Goal: Information Seeking & Learning: Learn about a topic

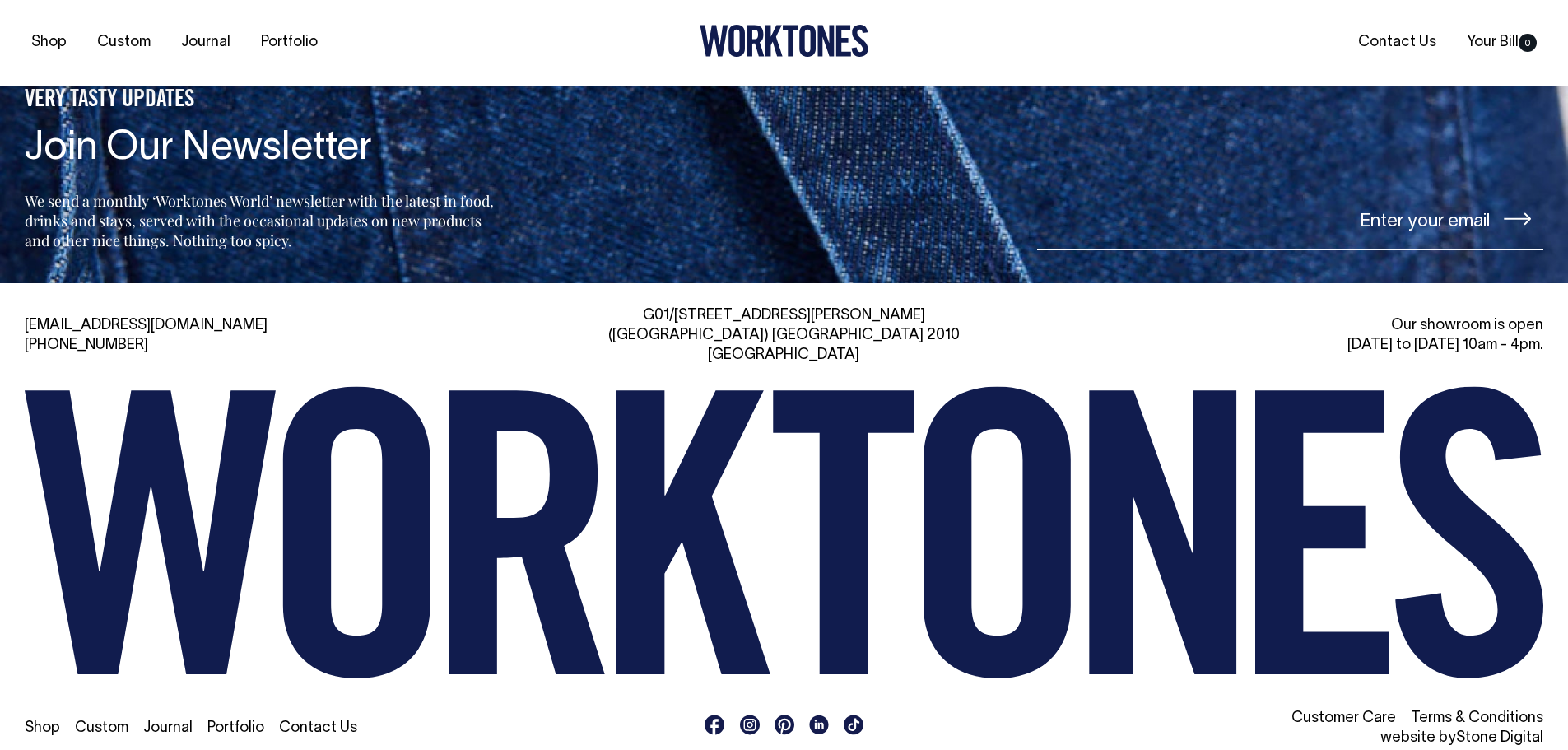
scroll to position [3957, 0]
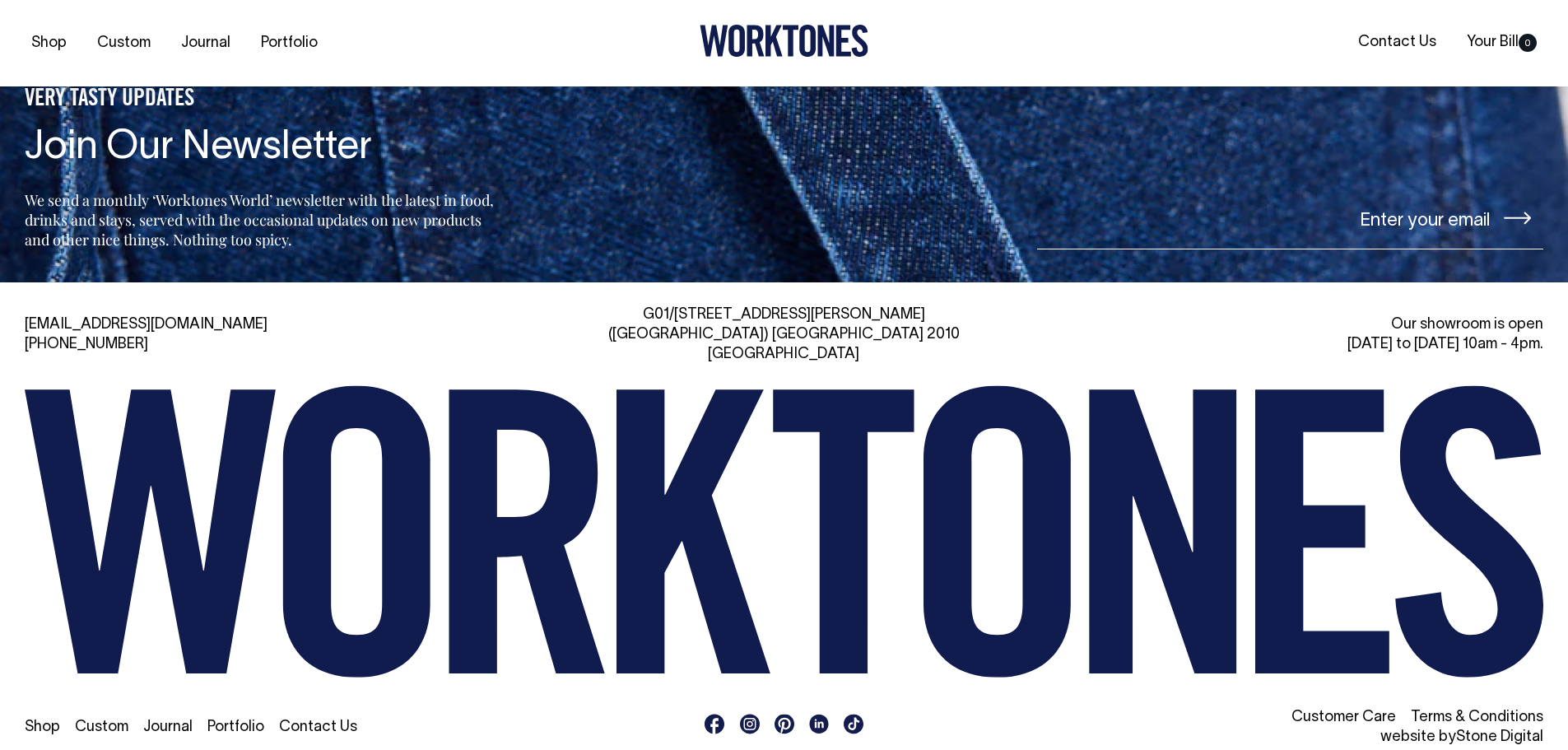
click at [219, 720] on link "Portfolio" at bounding box center [236, 727] width 57 height 14
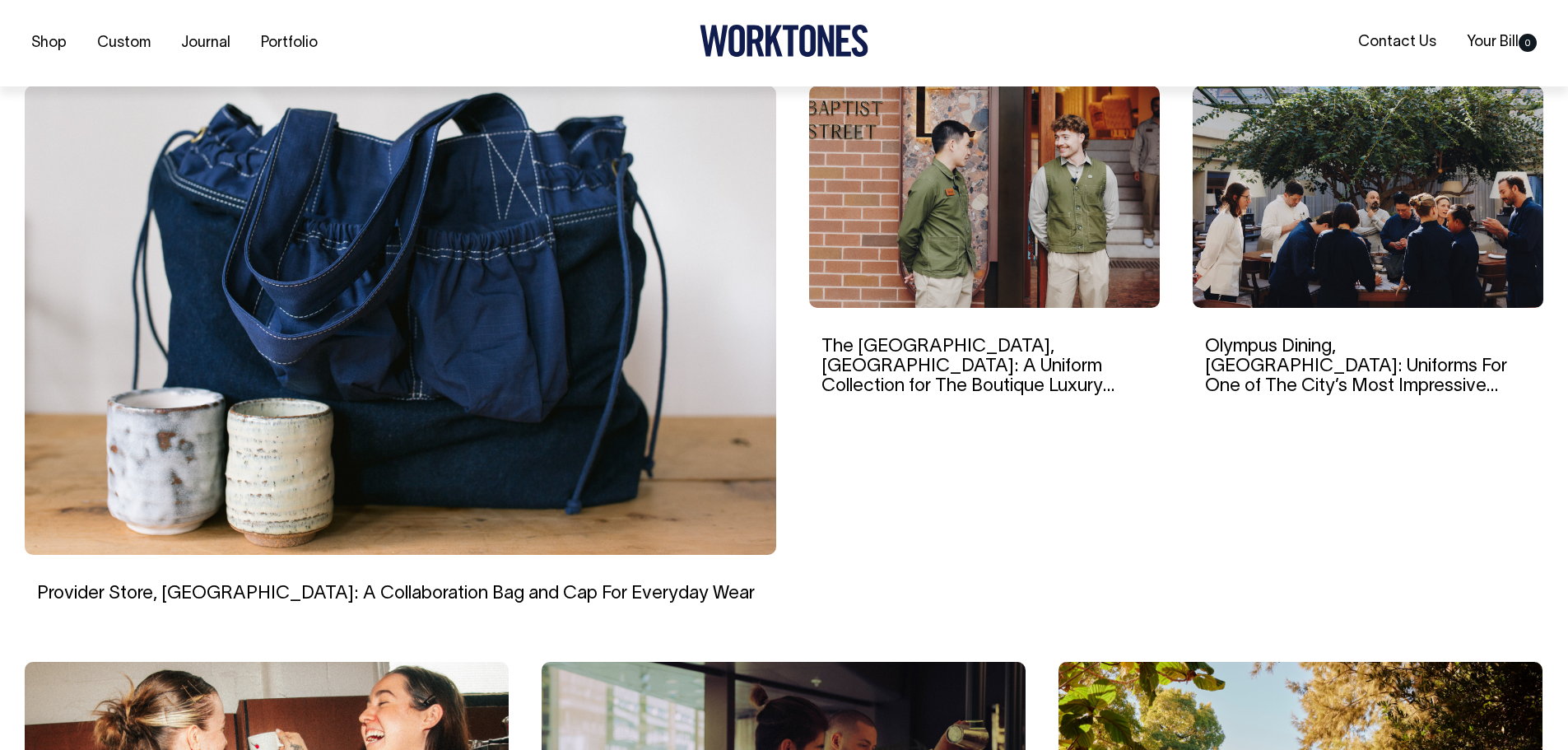
scroll to position [494, 0]
click at [933, 187] on img at bounding box center [984, 196] width 350 height 222
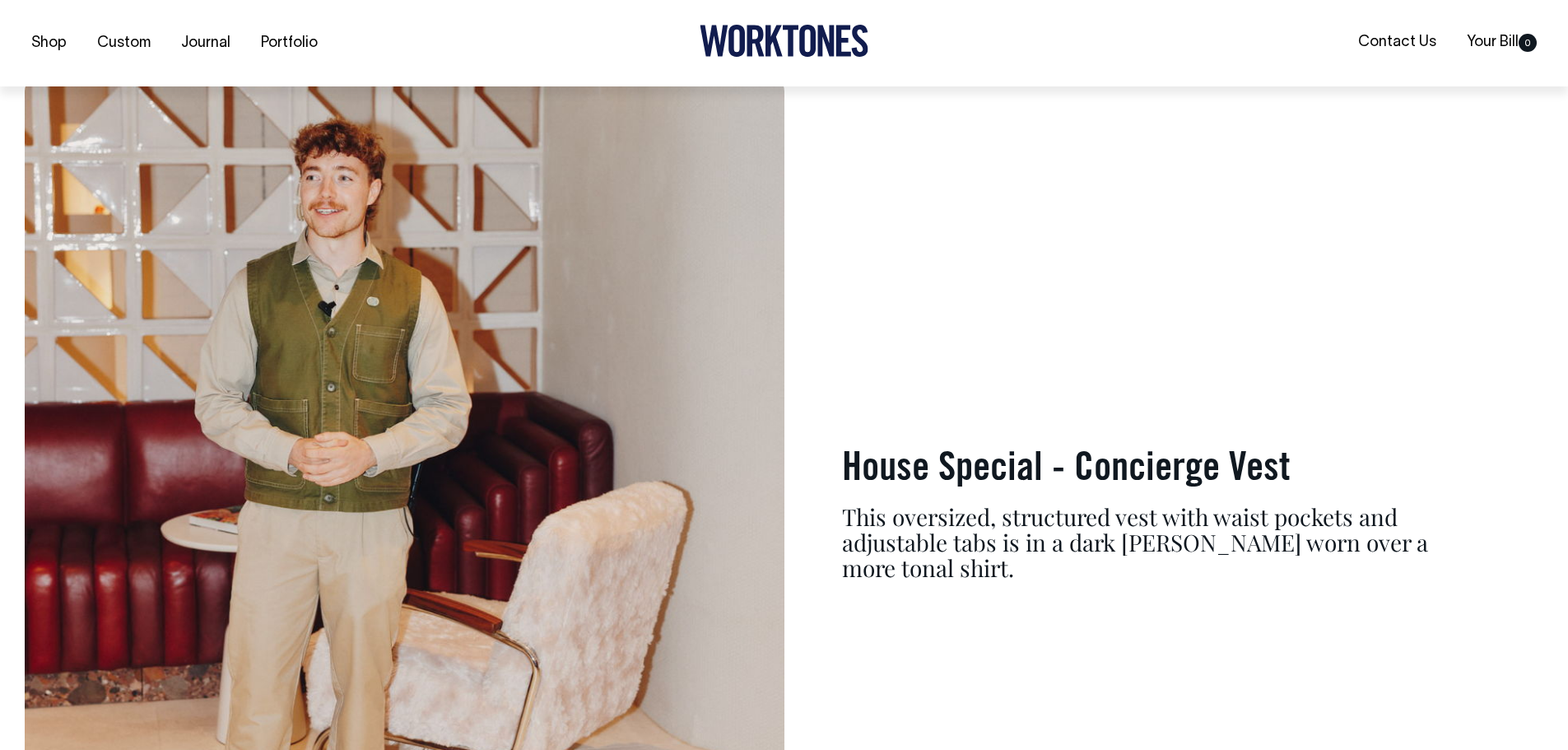
scroll to position [7242, 0]
click at [277, 43] on link "Portfolio" at bounding box center [289, 43] width 70 height 27
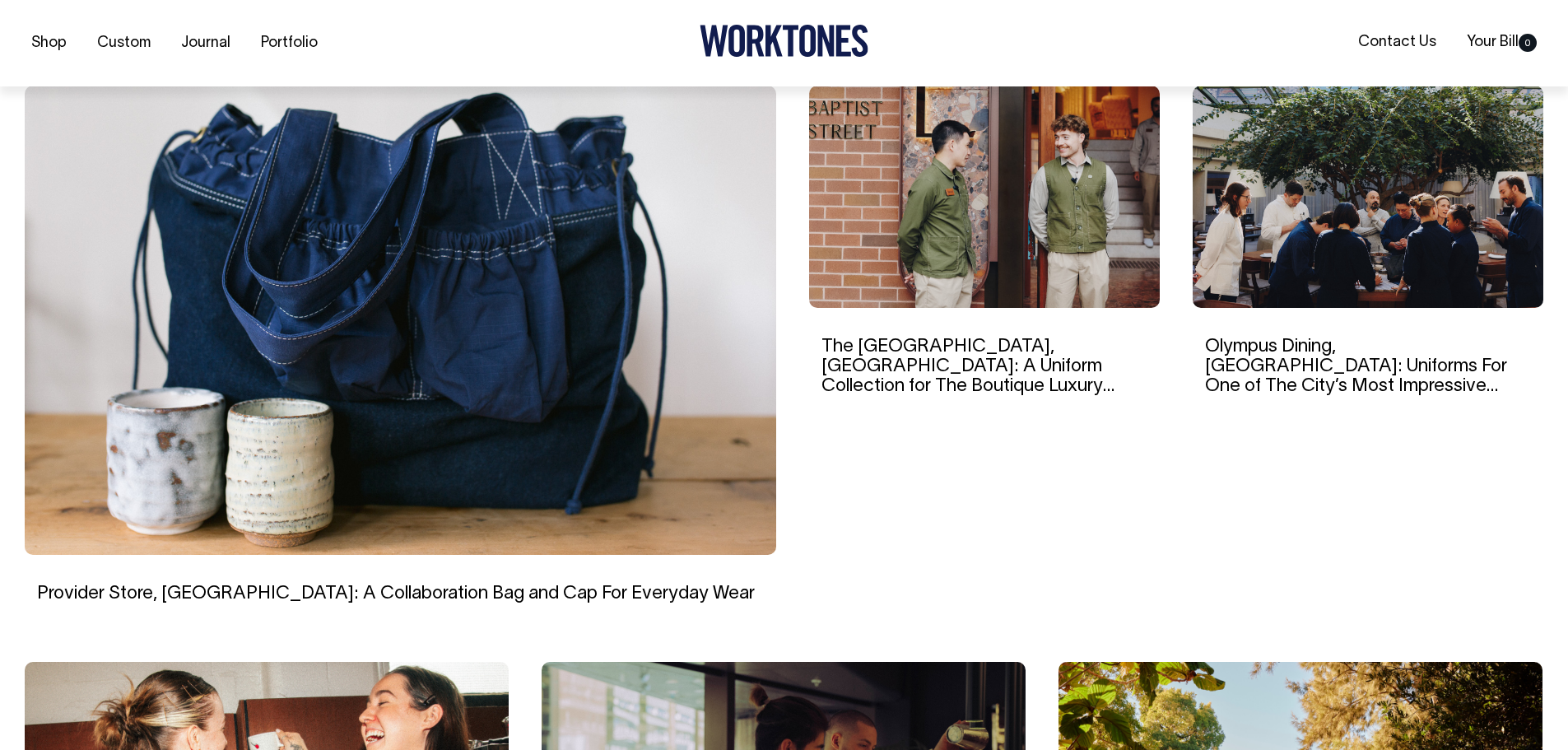
scroll to position [494, 0]
click at [1317, 188] on img at bounding box center [1367, 196] width 350 height 222
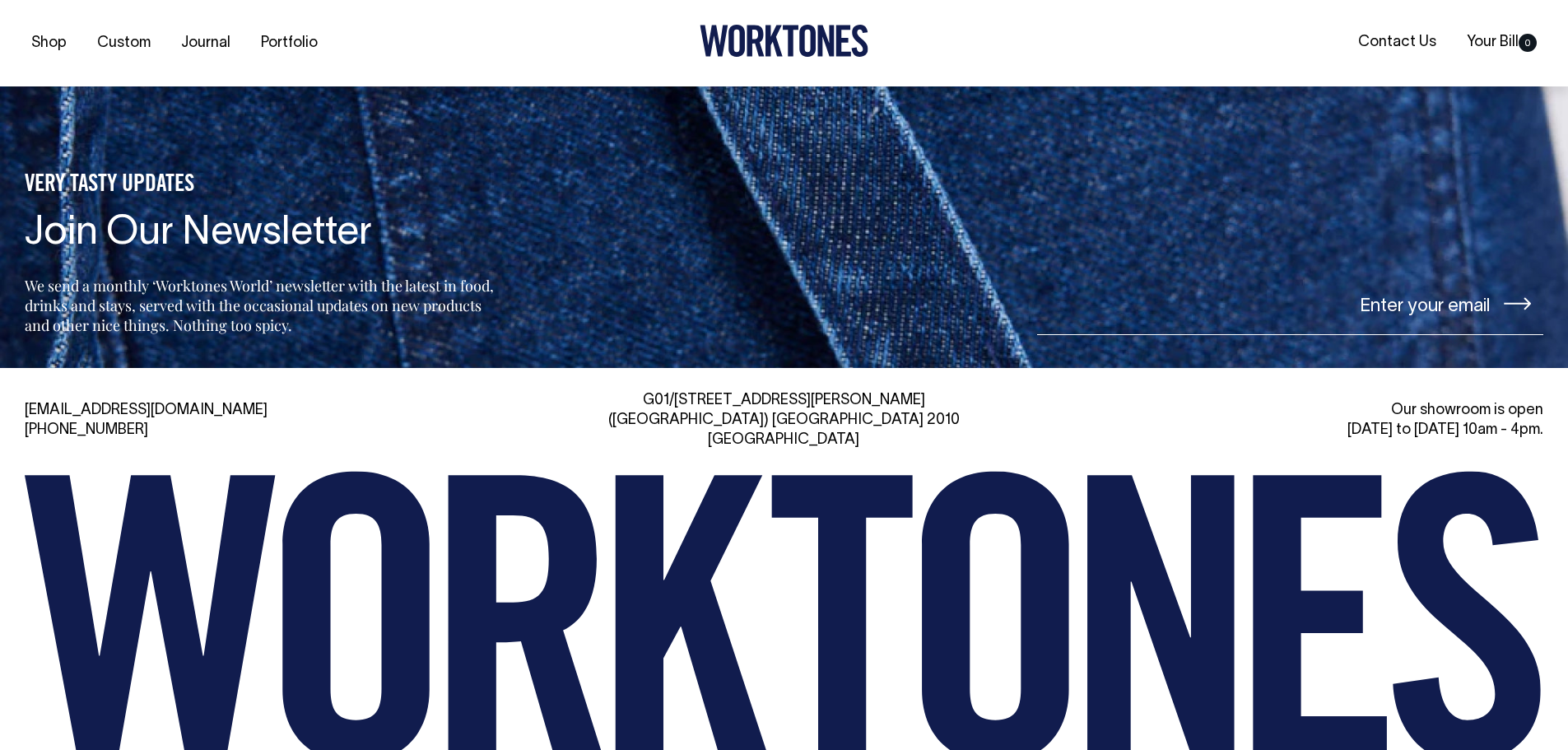
scroll to position [8672, 0]
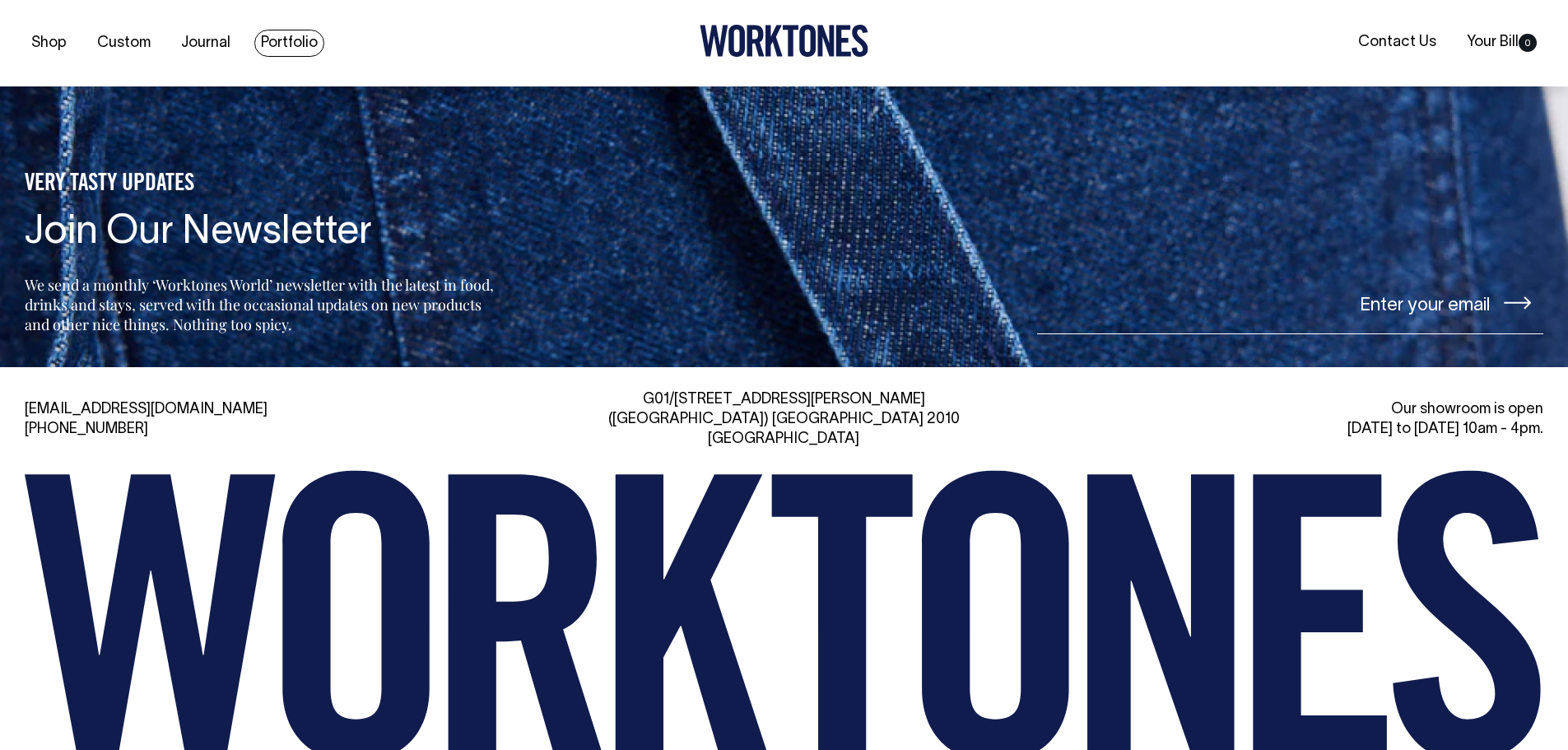
click at [302, 41] on link "Portfolio" at bounding box center [289, 43] width 70 height 27
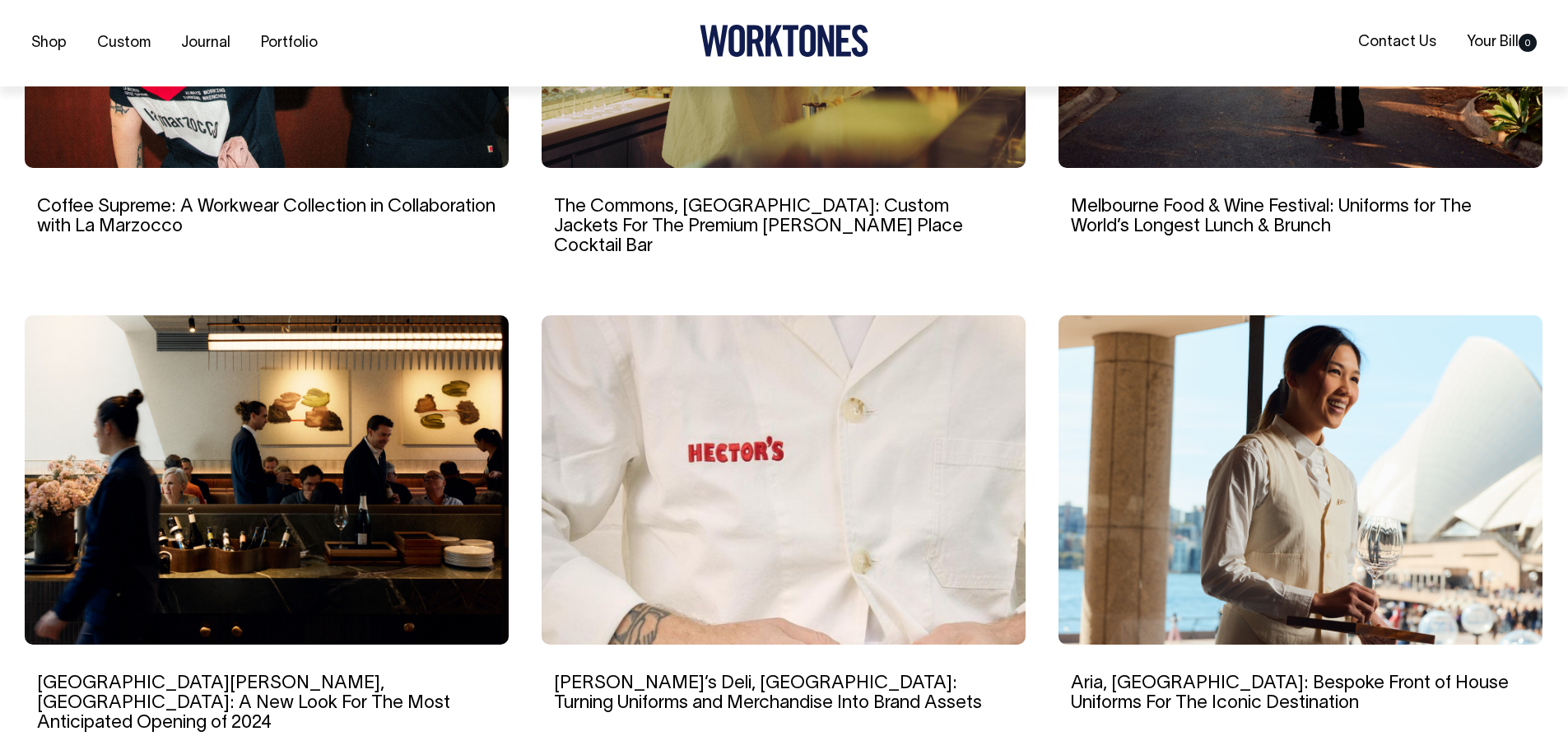
scroll to position [1317, 0]
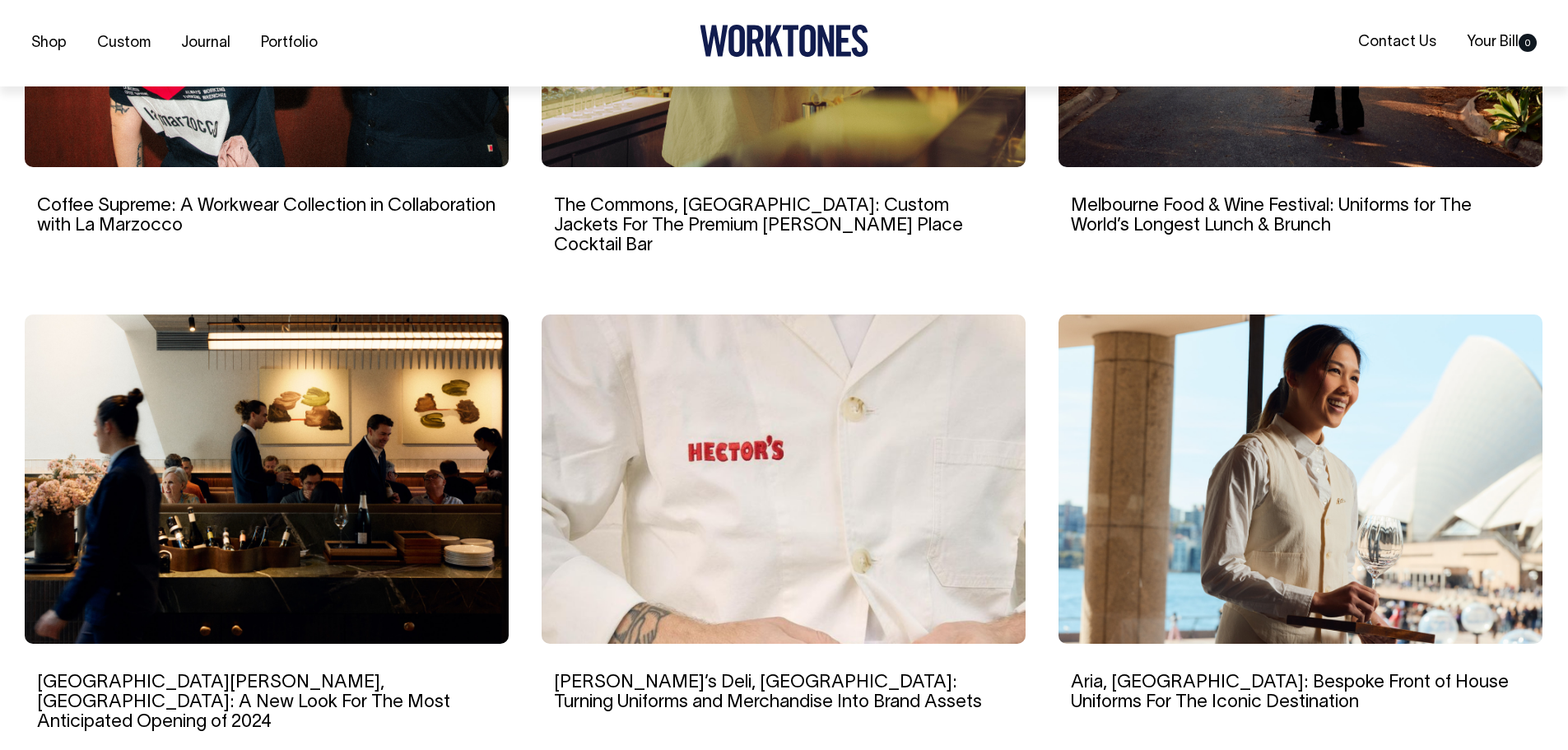
click at [1131, 474] on img at bounding box center [1300, 479] width 484 height 329
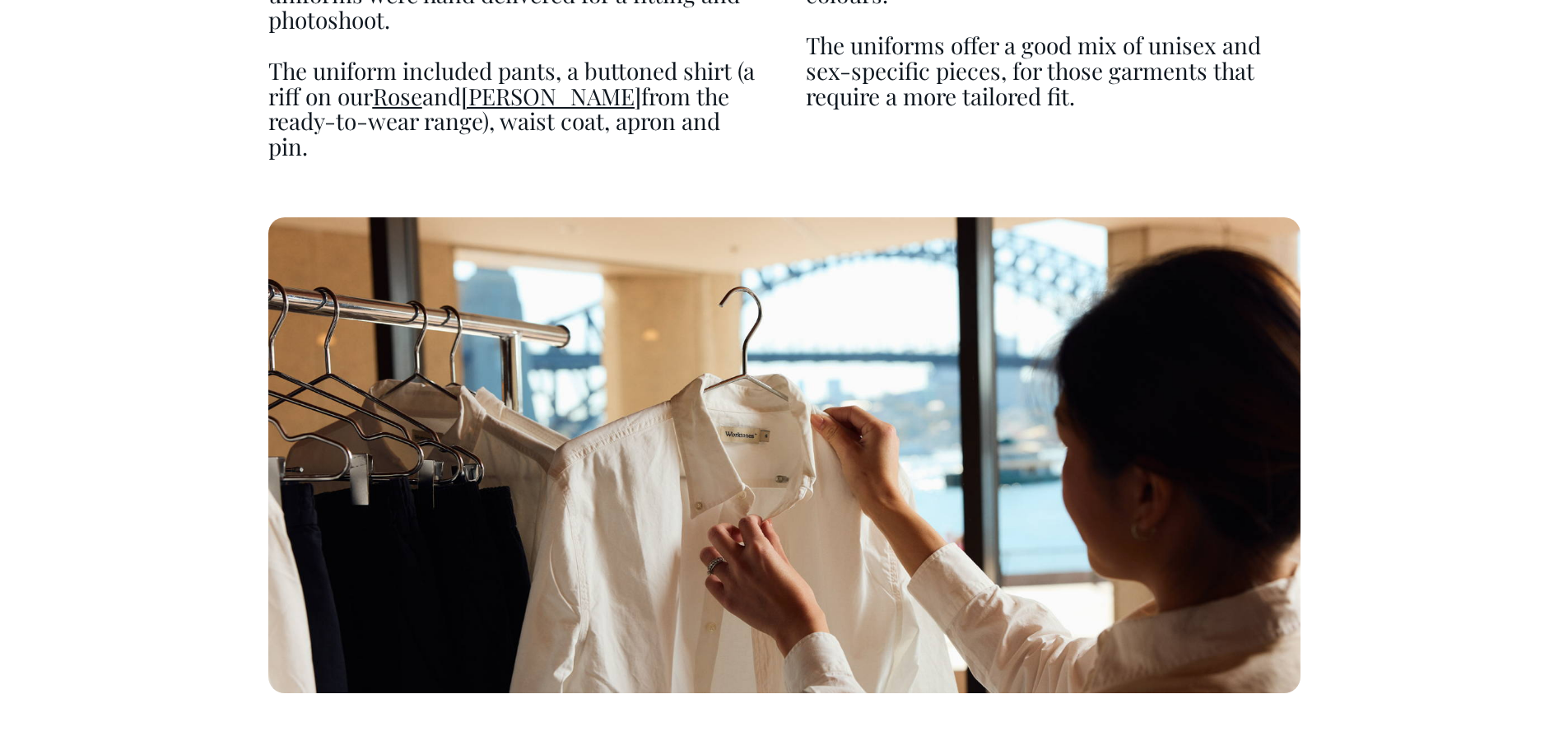
scroll to position [8395, 0]
